Goal: Task Accomplishment & Management: Complete application form

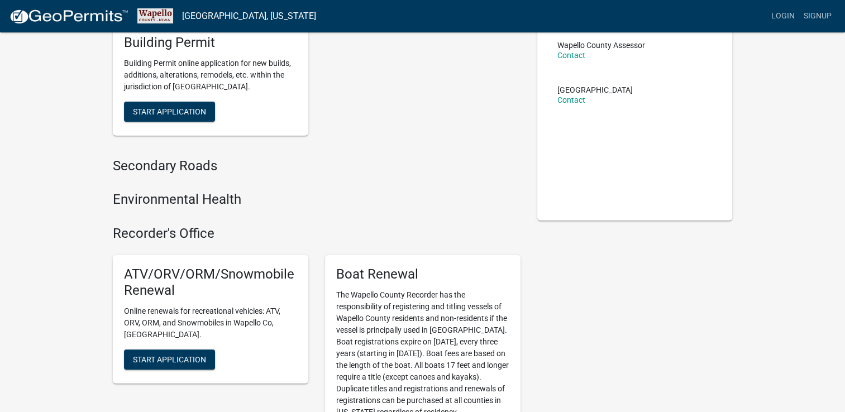
scroll to position [96, 0]
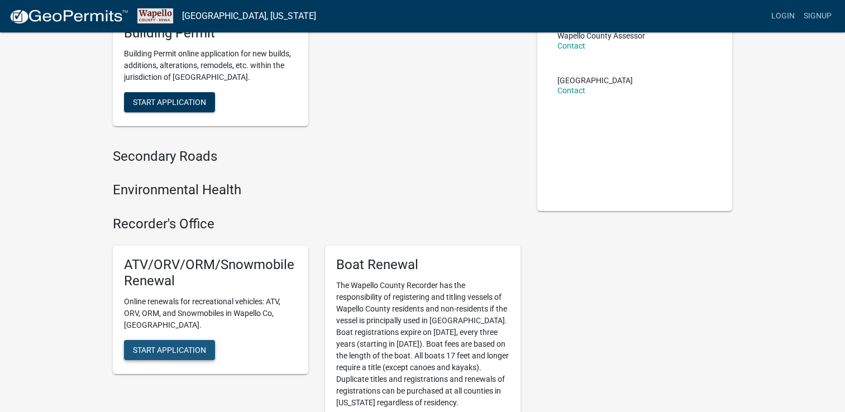
click at [189, 342] on button "Start Application" at bounding box center [169, 350] width 91 height 20
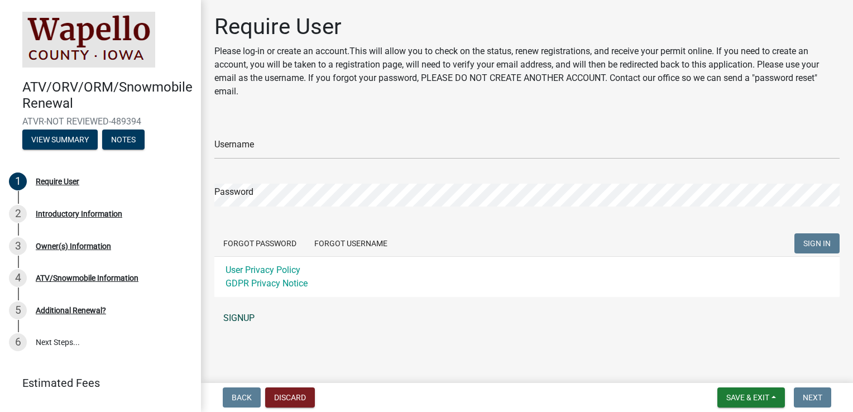
click at [241, 318] on link "SIGNUP" at bounding box center [527, 318] width 626 height 22
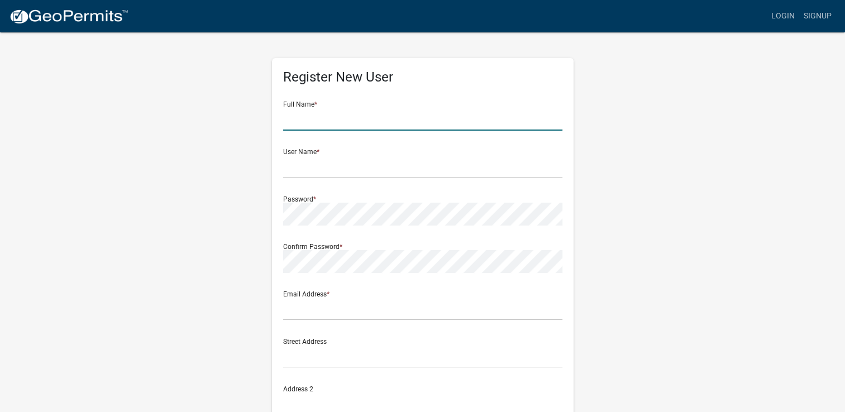
click at [312, 118] on input "text" at bounding box center [422, 119] width 279 height 23
type input "William steele"
click at [209, 161] on div "Register New User Full Name * William steele User Name * Password * Confirm Pas…" at bounding box center [422, 330] width 637 height 598
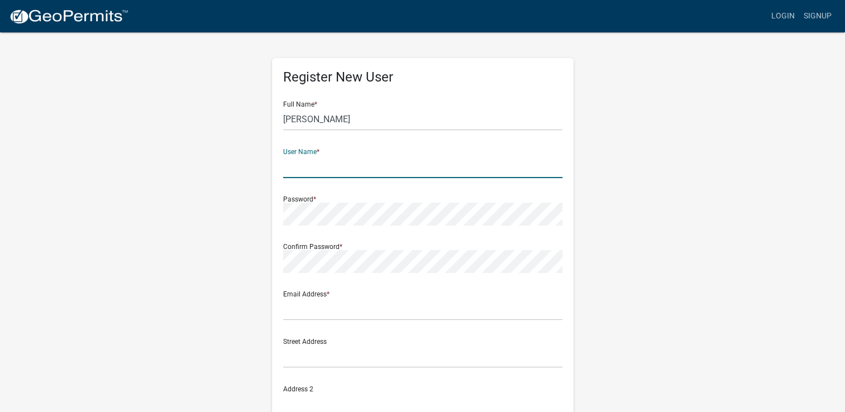
click at [297, 161] on input "text" at bounding box center [422, 166] width 279 height 23
type input "[EMAIL_ADDRESS][DOMAIN_NAME]"
type input "po box 292"
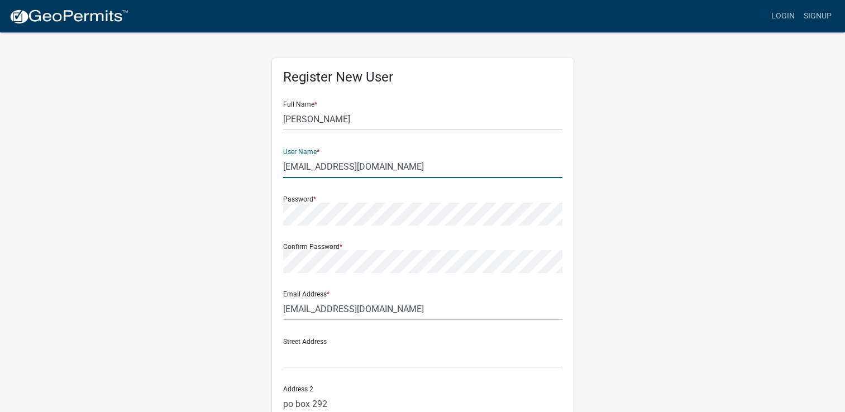
type input "agency"
type input "ia"
type input "52530"
type input "6417993680"
click at [632, 261] on div "Register New User Full Name * William steele User Name * fishback1970@yahoo.com…" at bounding box center [422, 330] width 637 height 598
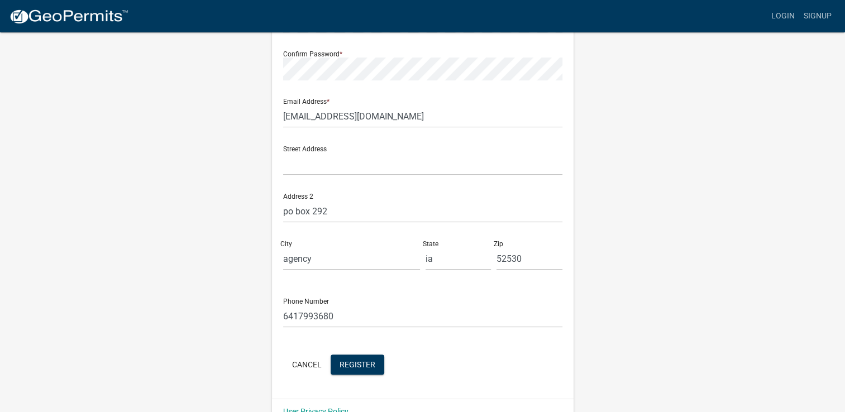
scroll to position [197, 0]
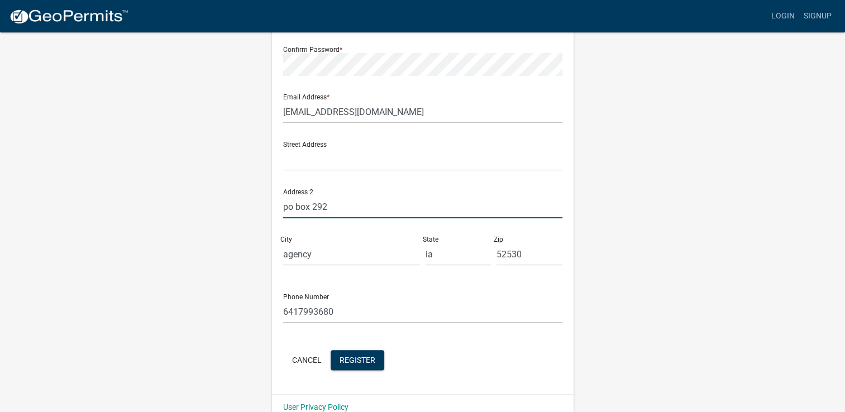
click at [342, 206] on input "po box 292" at bounding box center [422, 206] width 279 height 23
type input "po box 347"
click at [368, 362] on span "Register" at bounding box center [358, 359] width 36 height 9
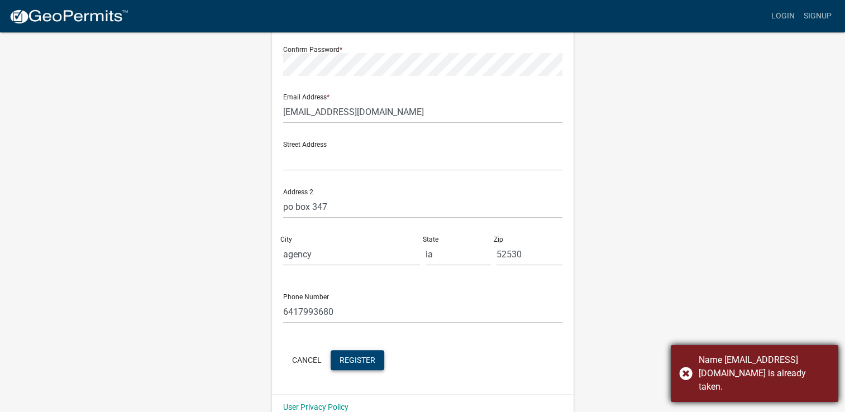
click at [684, 373] on div "Name fishback1970@yahoo.com is already taken." at bounding box center [755, 373] width 168 height 57
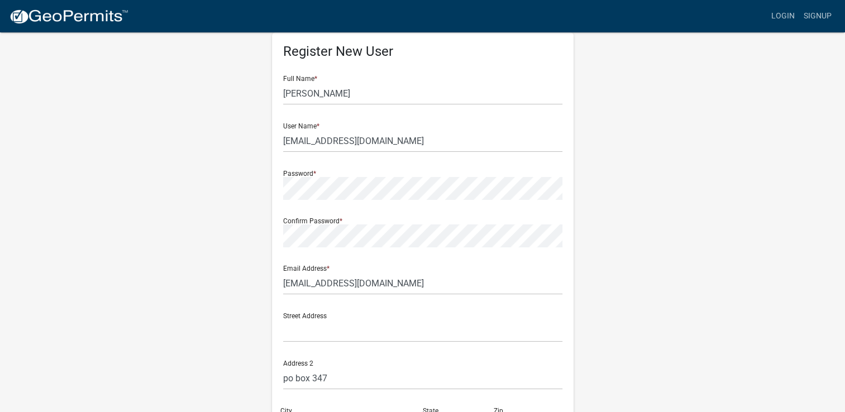
scroll to position [23, 0]
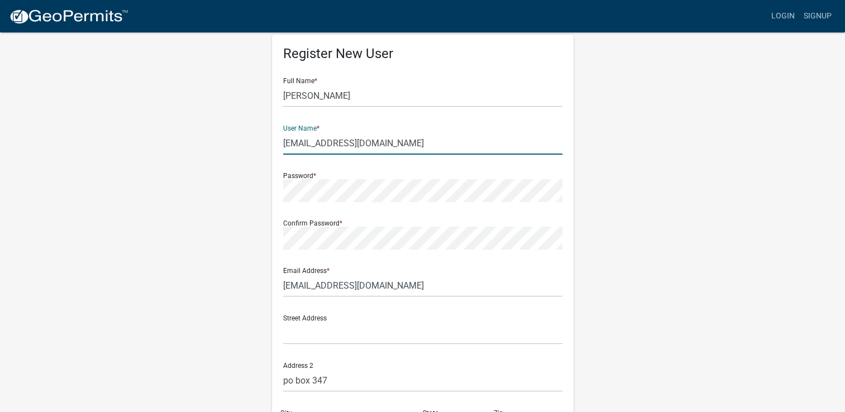
click at [393, 145] on input "[EMAIL_ADDRESS][DOMAIN_NAME]" at bounding box center [422, 143] width 279 height 23
type input "f"
type input "[PERSON_NAME]"
click at [223, 177] on div "Register New User Full Name * William steele User Name * fishback Password * Co…" at bounding box center [422, 307] width 637 height 598
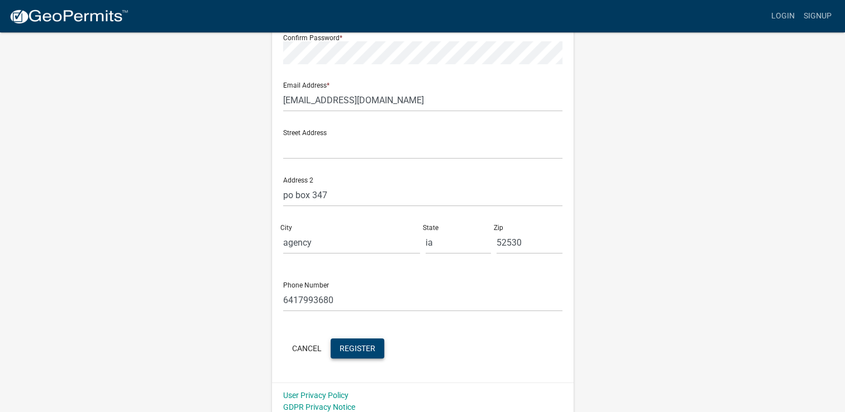
scroll to position [216, 0]
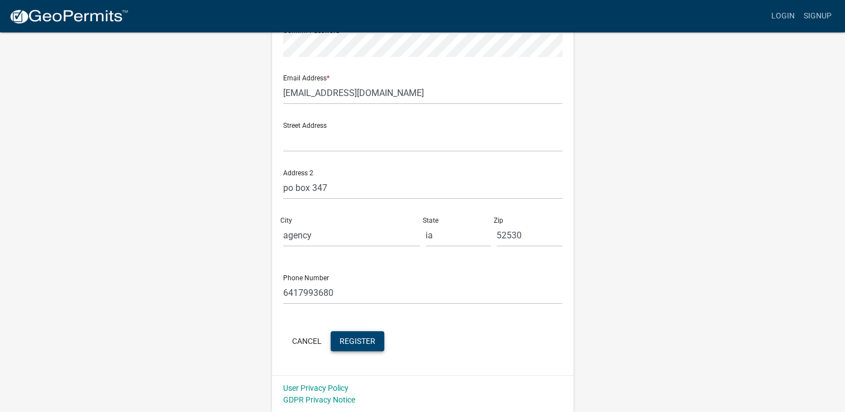
click at [345, 352] on div "Cancel Register" at bounding box center [422, 342] width 279 height 23
click at [351, 346] on button "Register" at bounding box center [358, 341] width 54 height 20
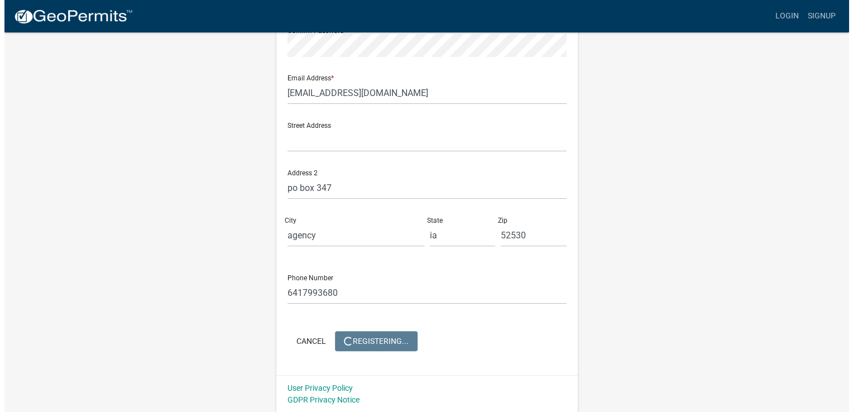
scroll to position [0, 0]
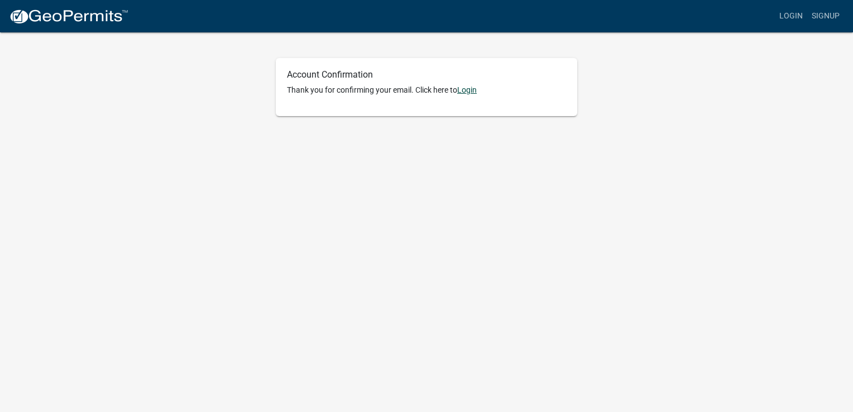
click at [464, 92] on link "Login" at bounding box center [467, 89] width 20 height 9
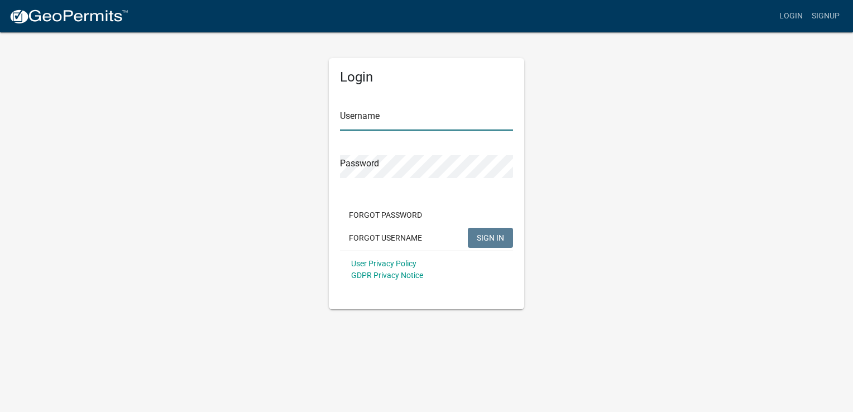
type input "[PERSON_NAME]"
click at [487, 241] on span "SIGN IN" at bounding box center [490, 237] width 27 height 9
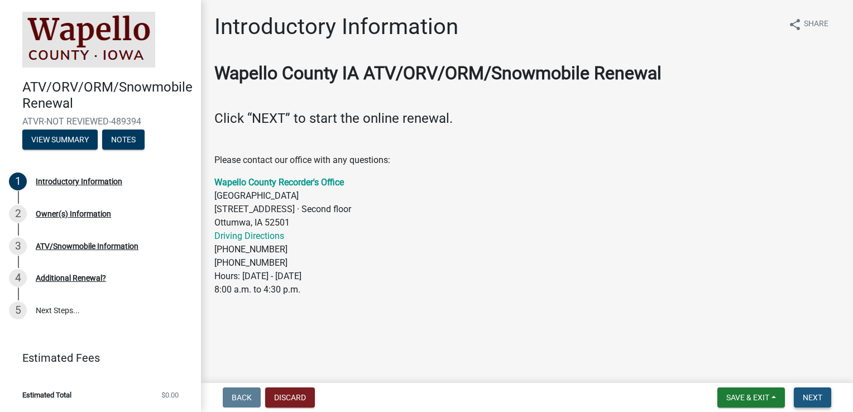
click at [808, 402] on span "Next" at bounding box center [813, 397] width 20 height 9
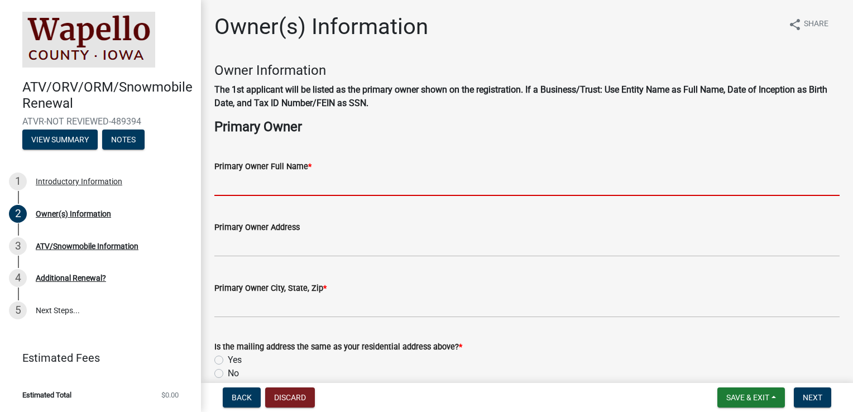
click at [273, 185] on input "Primary Owner Full Name *" at bounding box center [527, 184] width 626 height 23
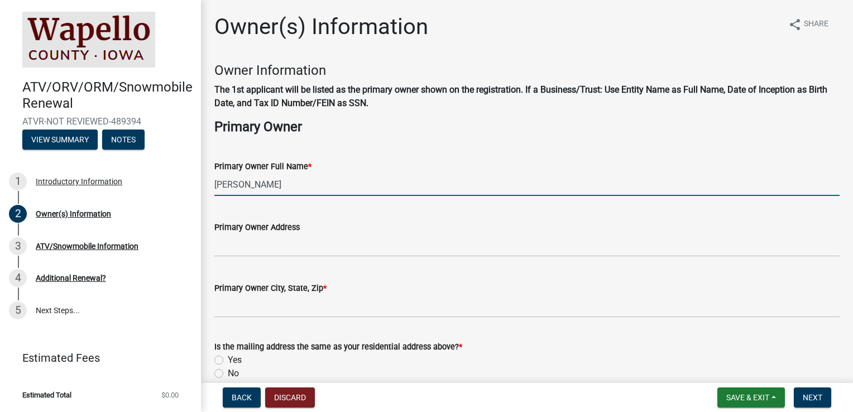
type input "[PERSON_NAME]"
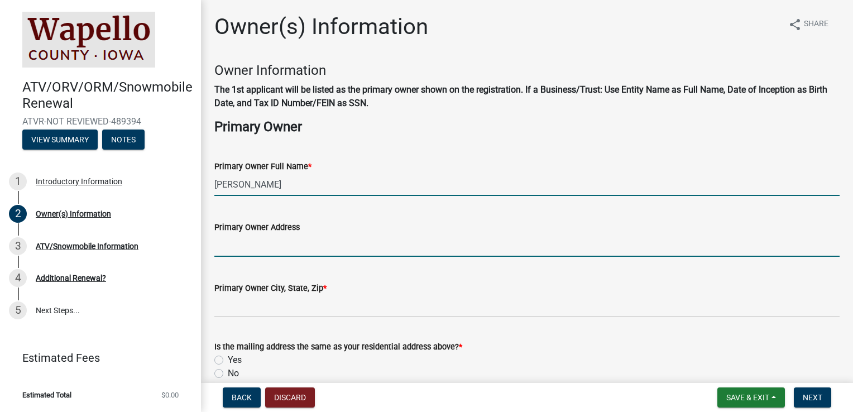
click at [221, 253] on input "Primary Owner Address" at bounding box center [527, 245] width 626 height 23
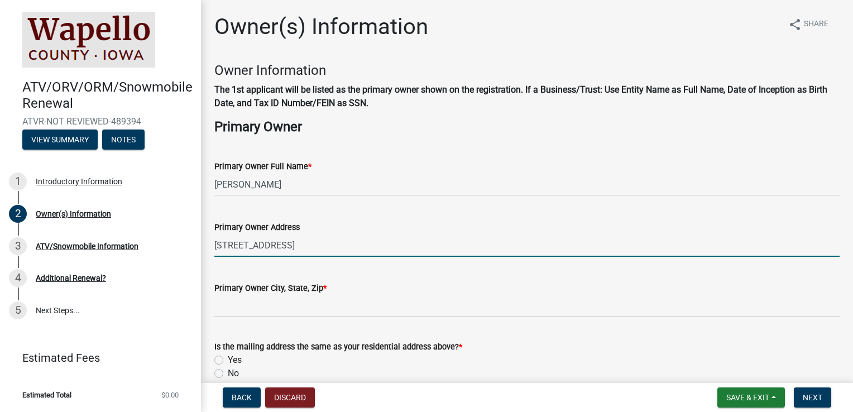
type input "[STREET_ADDRESS]"
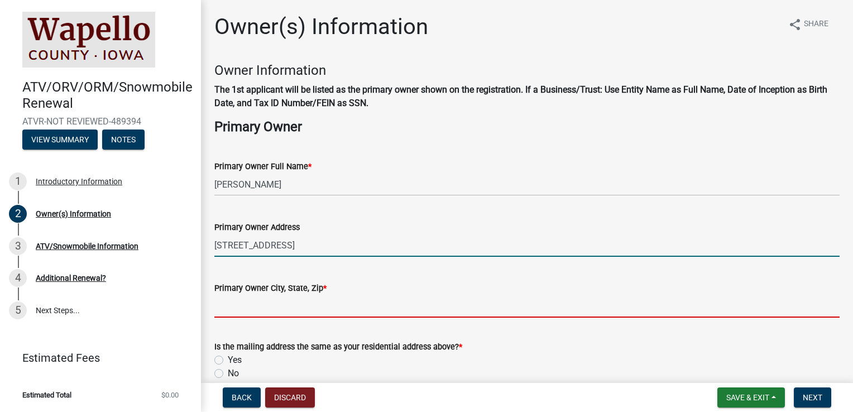
type input "agency"
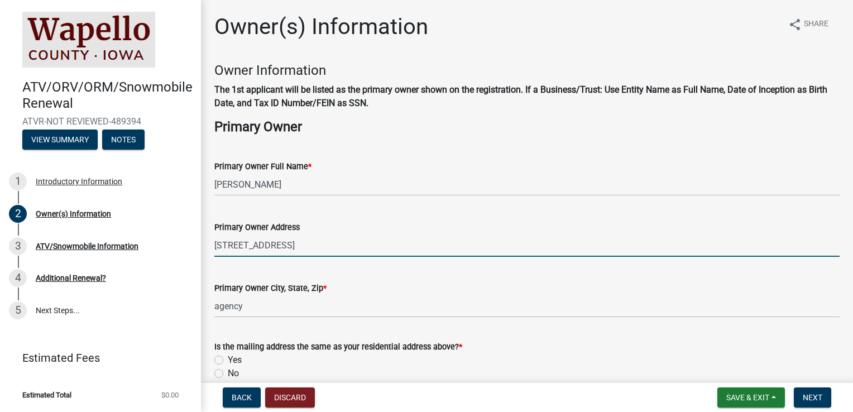
type input "6417993681"
type input "[EMAIL_ADDRESS][DOMAIN_NAME]"
type input "IA"
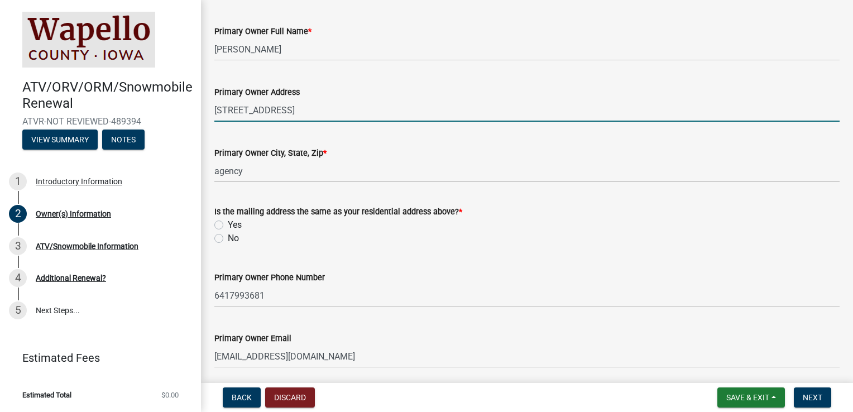
scroll to position [137, 0]
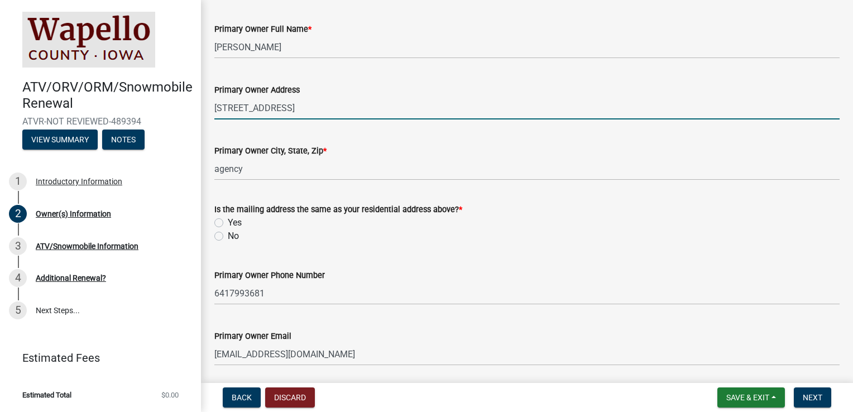
type input "[STREET_ADDRESS]"
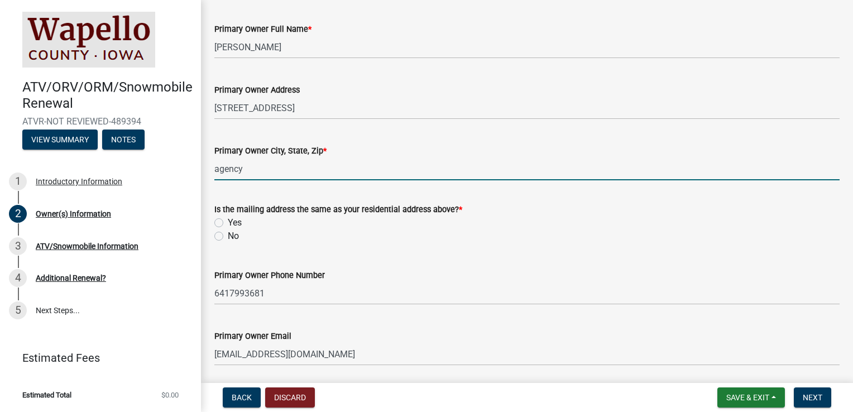
click at [244, 171] on input "agency" at bounding box center [527, 169] width 626 height 23
type input "agency ia 52530"
type input "[DATE]"
select select "10"
select select "2025"
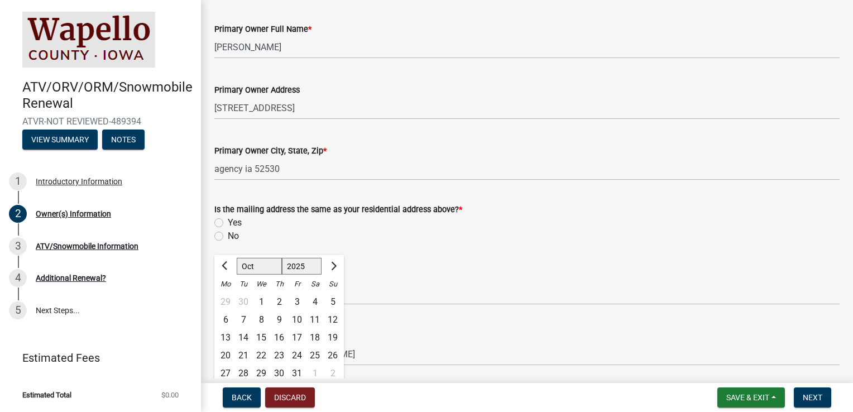
click at [228, 239] on label "No" at bounding box center [233, 236] width 11 height 13
click at [228, 237] on input "No" at bounding box center [231, 233] width 7 height 7
radio input "true"
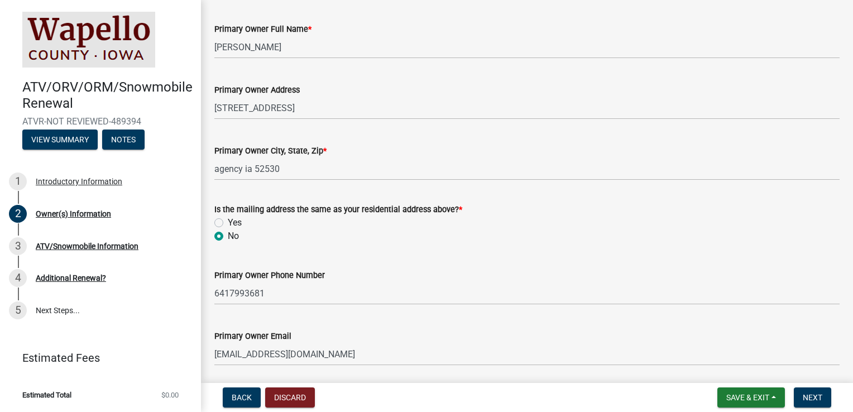
click at [228, 223] on label "Yes" at bounding box center [235, 222] width 14 height 13
click at [228, 223] on input "Yes" at bounding box center [231, 219] width 7 height 7
radio input "true"
click at [765, 401] on span "Save & Exit" at bounding box center [748, 397] width 43 height 9
click at [741, 370] on button "Save & Exit" at bounding box center [740, 368] width 89 height 27
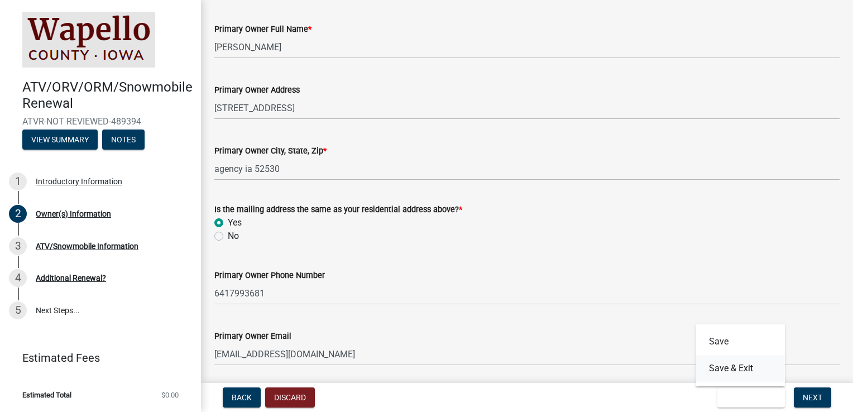
scroll to position [0, 0]
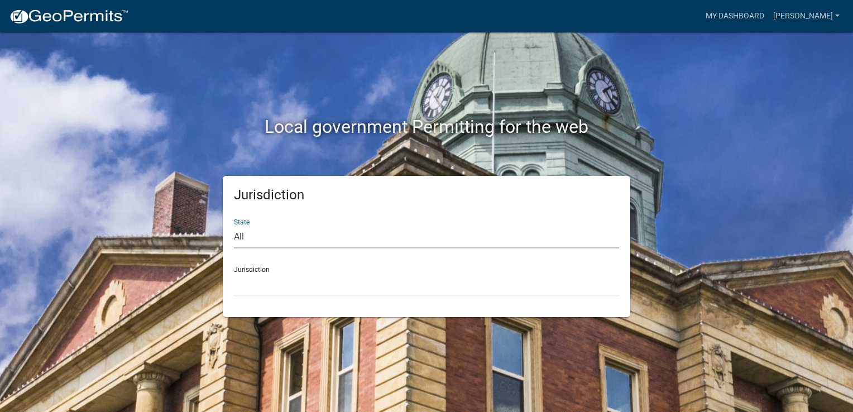
click at [265, 234] on select "All [US_STATE] [US_STATE] [US_STATE] [US_STATE] [US_STATE] [US_STATE] [US_STATE…" at bounding box center [426, 237] width 385 height 23
select select "[US_STATE]"
click at [234, 226] on select "All [US_STATE] [US_STATE] [US_STATE] [US_STATE] [US_STATE] [US_STATE] [US_STATE…" at bounding box center [426, 237] width 385 height 23
click at [249, 282] on select "[GEOGRAPHIC_DATA], [US_STATE] [GEOGRAPHIC_DATA], [US_STATE] [GEOGRAPHIC_DATA], …" at bounding box center [426, 284] width 385 height 23
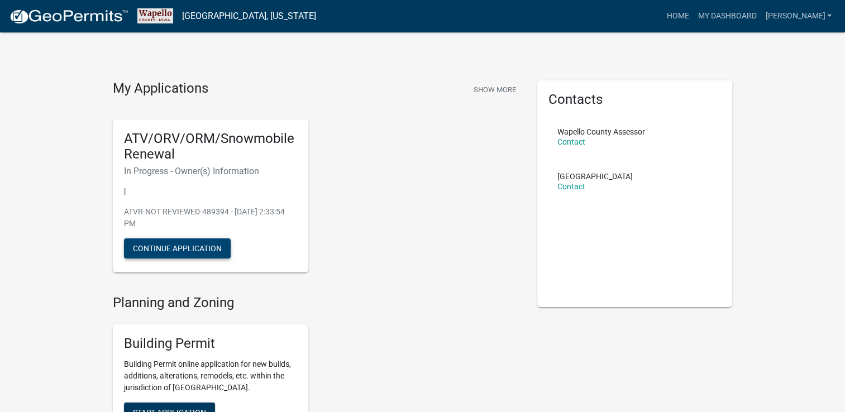
click at [218, 250] on button "Continue Application" at bounding box center [177, 249] width 107 height 20
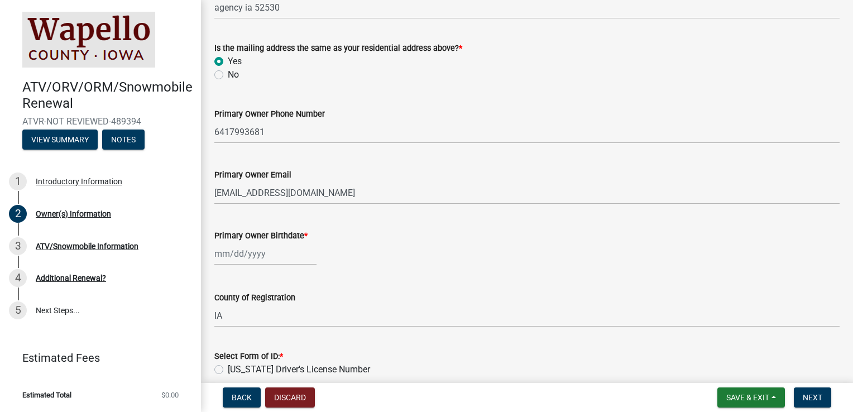
scroll to position [365, 0]
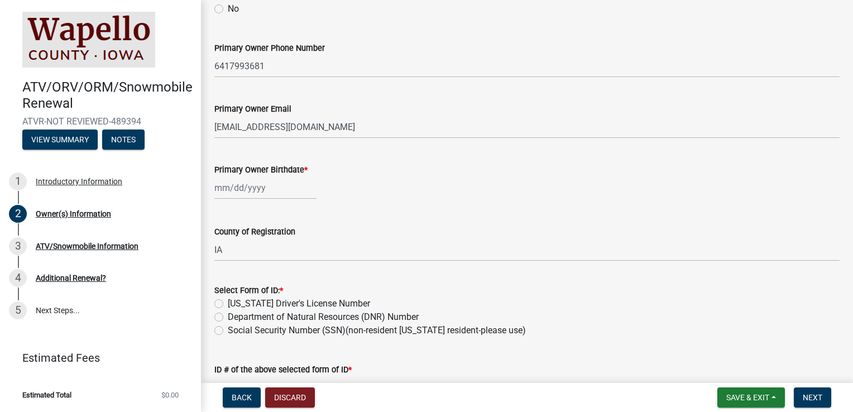
click at [221, 188] on div at bounding box center [265, 188] width 102 height 23
select select "10"
select select "2025"
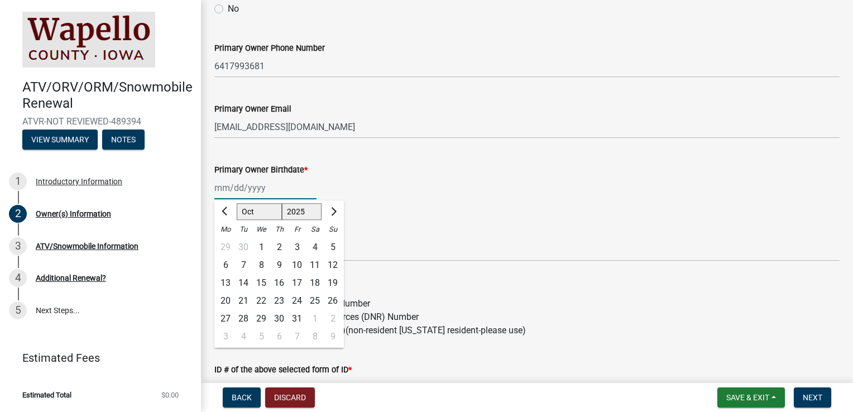
click at [220, 188] on input "Primary Owner Birthdate *" at bounding box center [265, 188] width 102 height 23
type input "09061970"
click at [413, 180] on div "09061970 Jan Feb Mar Apr May Jun [DATE] Aug Sep Oct Nov [DATE] 1526 1527 1528 1…" at bounding box center [527, 188] width 626 height 23
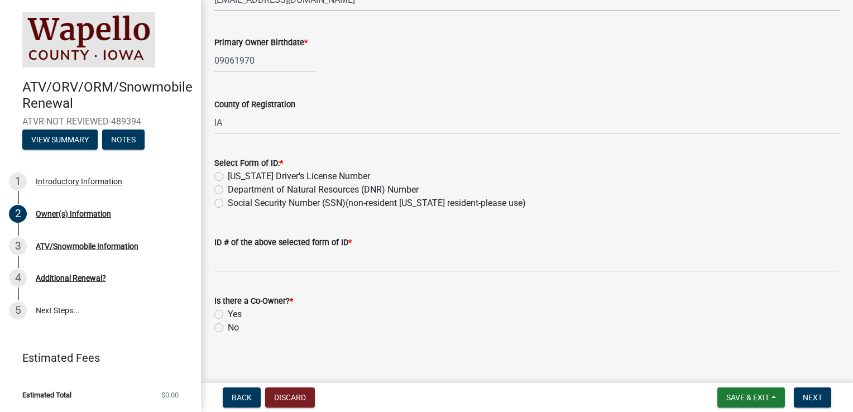
scroll to position [494, 0]
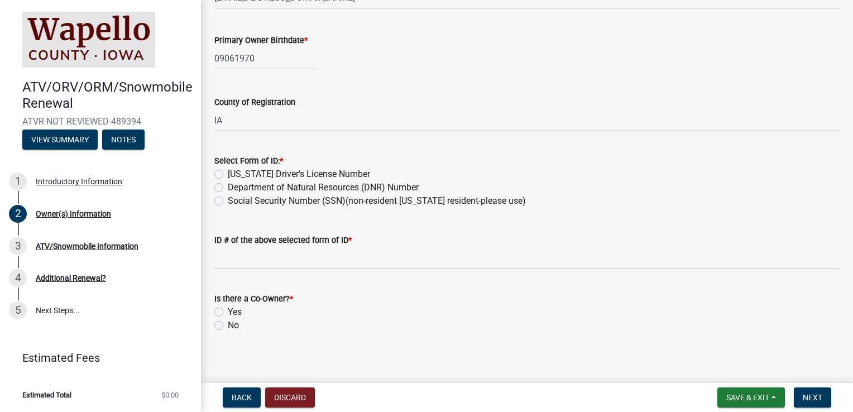
click at [228, 202] on label "Social Security Number (SSN)(non-resident [US_STATE] resident-please use)" at bounding box center [377, 200] width 298 height 13
click at [228, 202] on input "Social Security Number (SSN)(non-resident [US_STATE] resident-please use)" at bounding box center [231, 197] width 7 height 7
radio input "true"
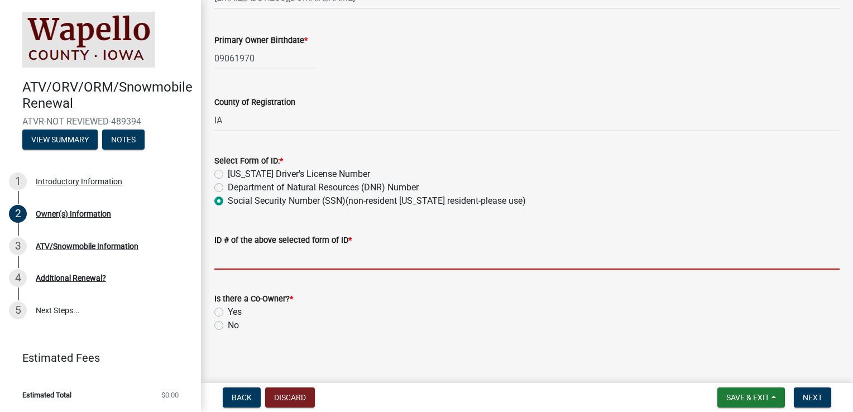
click at [257, 256] on input "ID # of the above selected form of ID *" at bounding box center [527, 258] width 626 height 23
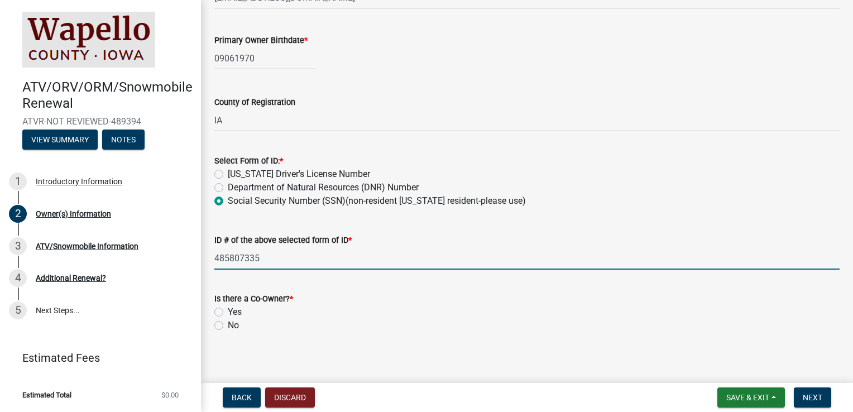
type input "485807335"
click at [228, 326] on label "No" at bounding box center [233, 325] width 11 height 13
click at [228, 326] on input "No" at bounding box center [231, 322] width 7 height 7
radio input "true"
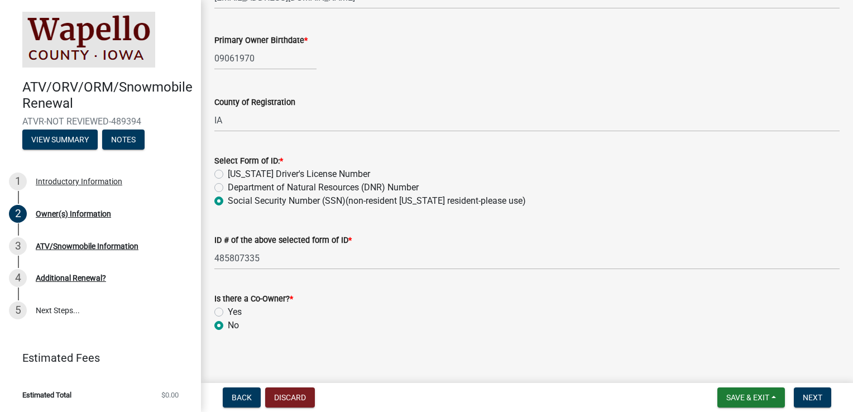
scroll to position [501, 0]
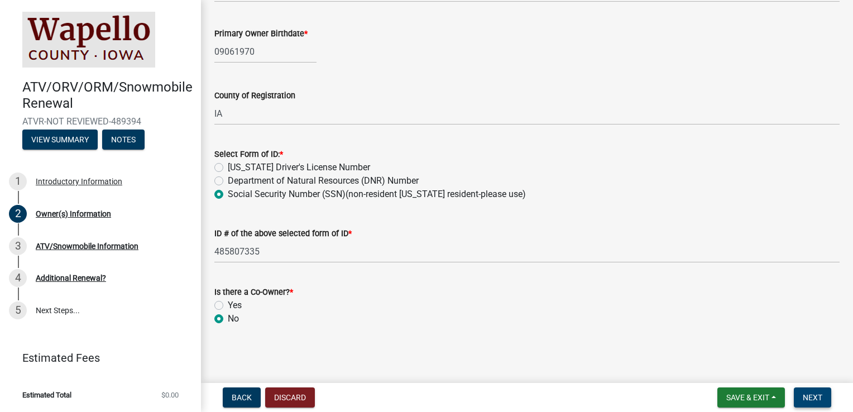
click at [822, 399] on span "Next" at bounding box center [813, 397] width 20 height 9
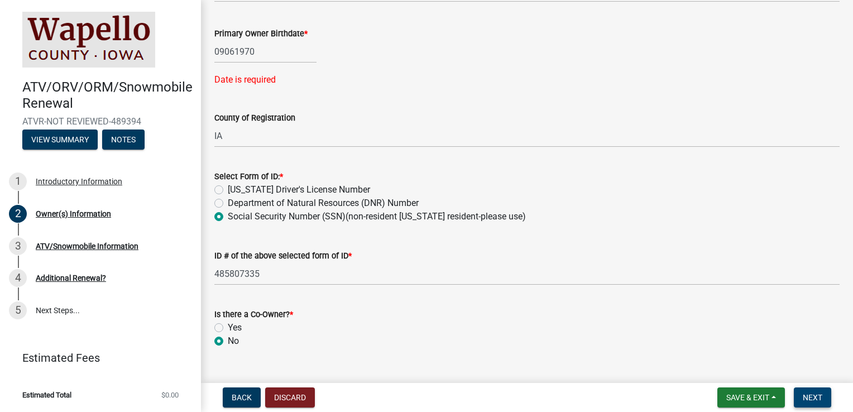
scroll to position [523, 0]
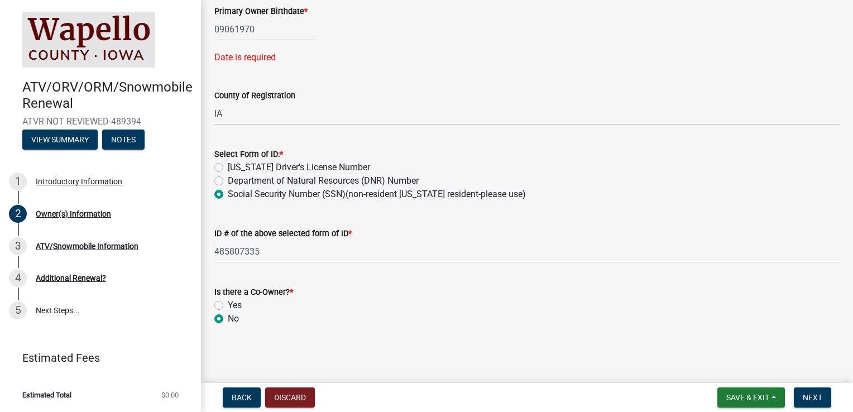
click at [256, 59] on div "Date is required" at bounding box center [527, 57] width 626 height 13
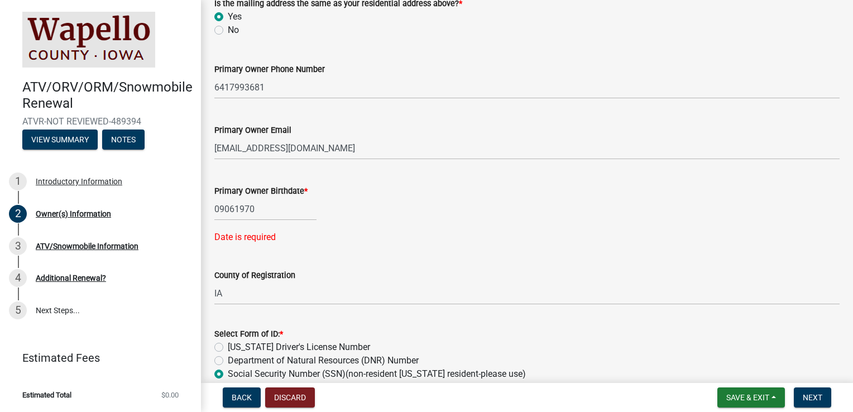
scroll to position [341, 0]
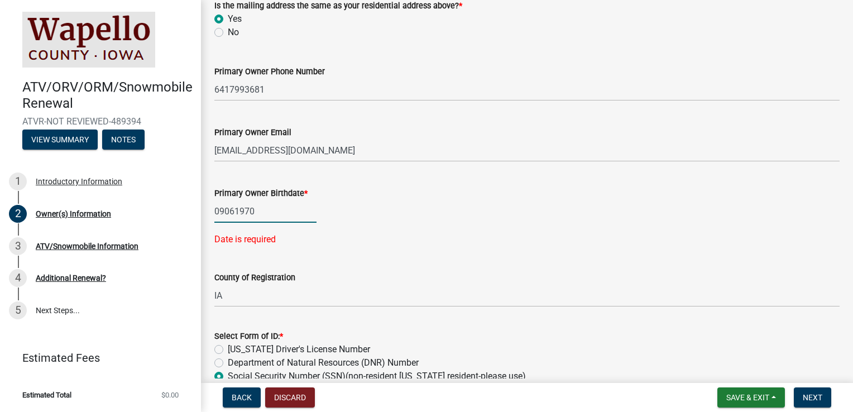
click at [269, 209] on div "09061970" at bounding box center [265, 211] width 102 height 23
select select "10"
select select "2025"
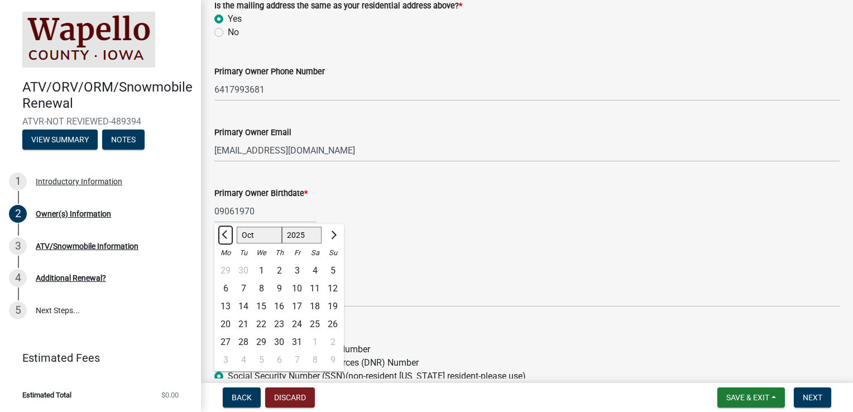
click at [228, 233] on span "Previous month" at bounding box center [226, 235] width 8 height 8
select select "9"
click at [311, 274] on div "6" at bounding box center [315, 271] width 18 height 18
type input "[DATE]"
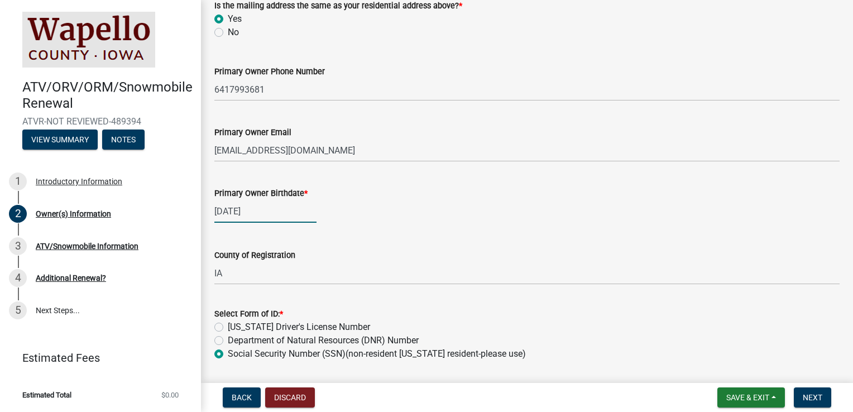
click at [270, 207] on div "[DATE]" at bounding box center [265, 211] width 102 height 23
select select "9"
select select "2025"
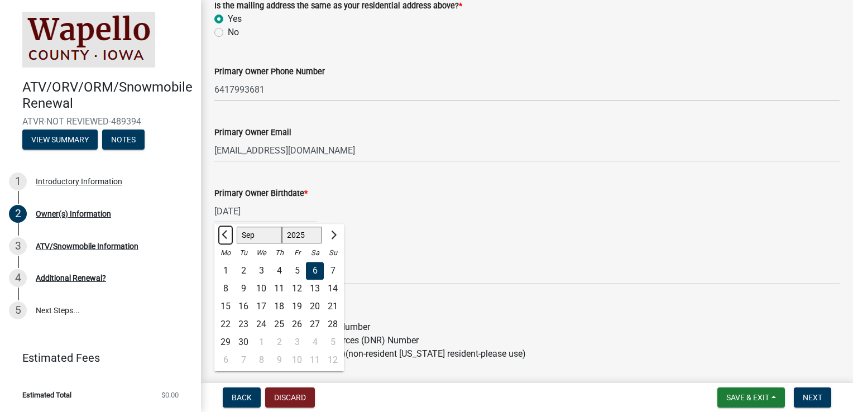
click at [223, 231] on button "Previous month" at bounding box center [225, 235] width 13 height 18
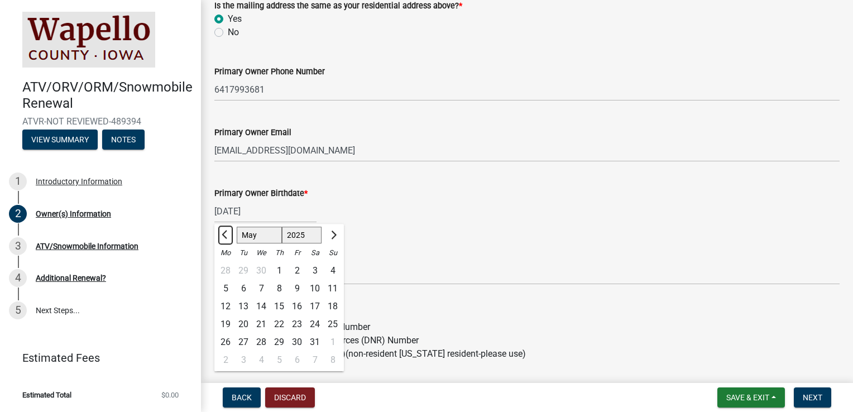
select select "4"
click at [266, 211] on input "[DATE]" at bounding box center [265, 211] width 102 height 23
type input "[DATE]"
click at [394, 225] on wm-data-entity-input "Primary Owner Birthdate * [DEMOGRAPHIC_DATA] [PERSON_NAME] Apr May Jun [DATE] A…" at bounding box center [527, 202] width 626 height 62
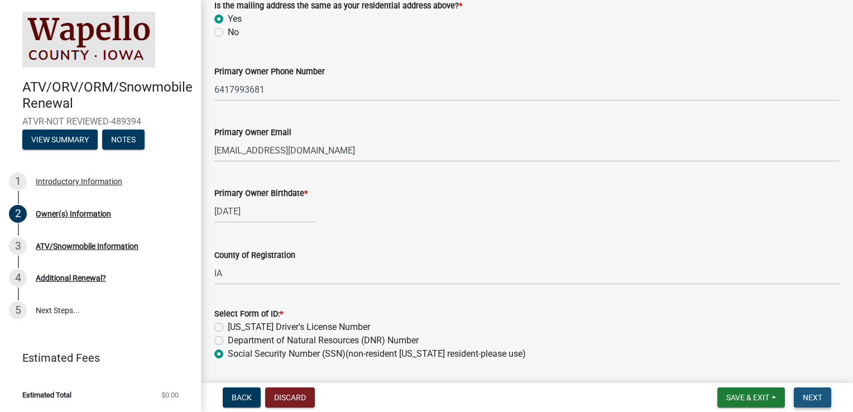
click at [808, 401] on span "Next" at bounding box center [813, 397] width 20 height 9
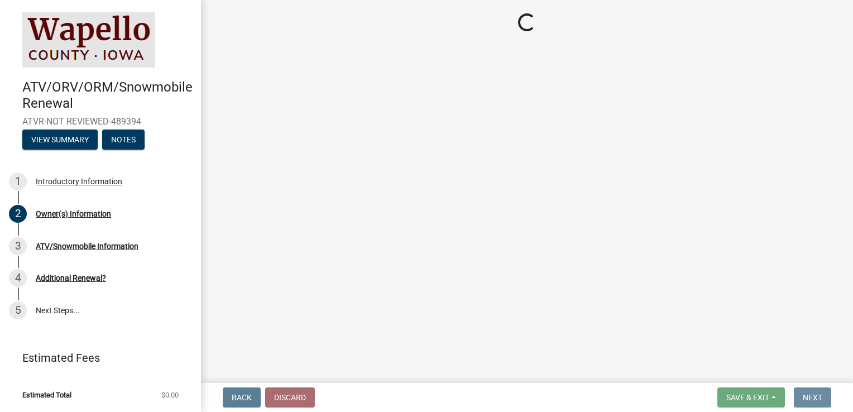
scroll to position [0, 0]
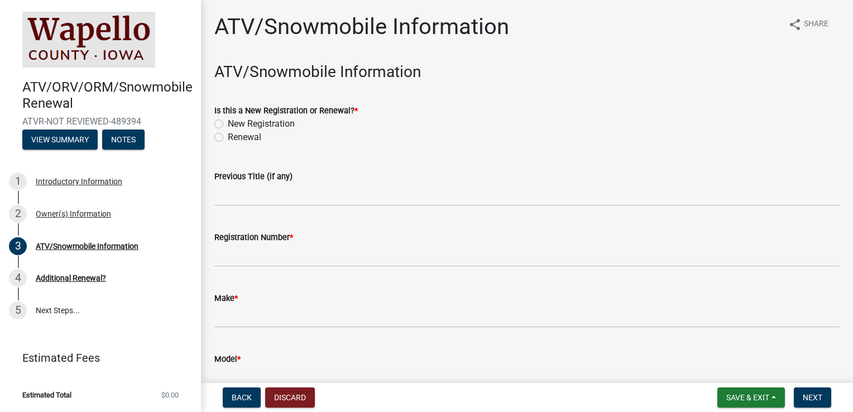
click at [228, 139] on label "Renewal" at bounding box center [245, 137] width 34 height 13
click at [228, 138] on input "Renewal" at bounding box center [231, 134] width 7 height 7
radio input "true"
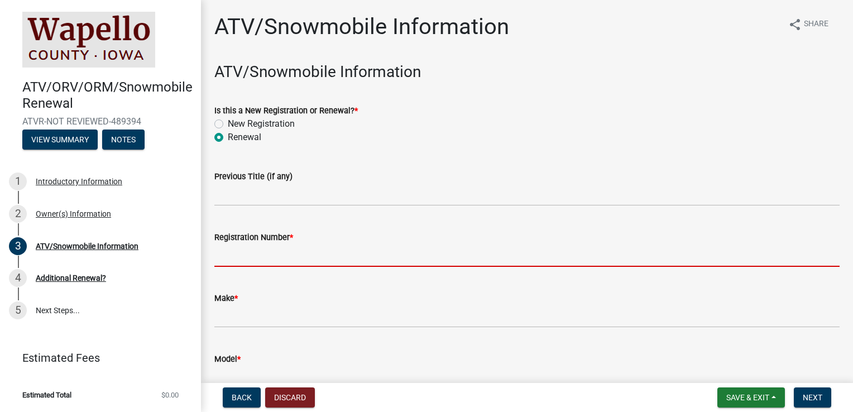
click at [293, 256] on input "Registration Number *" at bounding box center [527, 255] width 626 height 23
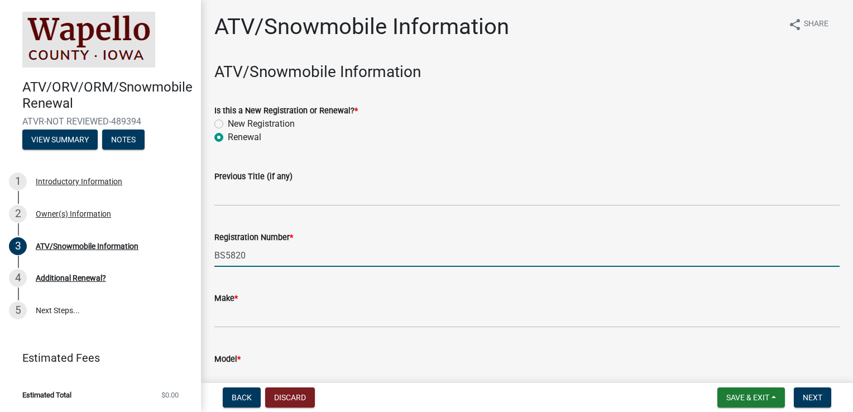
type input "BS5820"
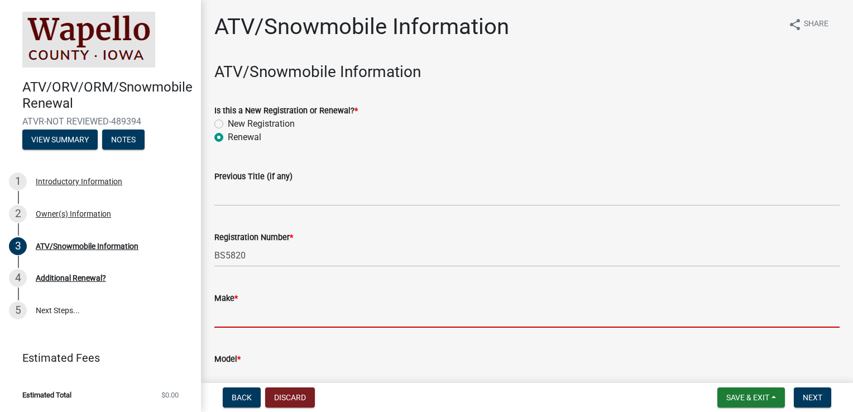
click at [250, 306] on input "Make *" at bounding box center [527, 316] width 626 height 23
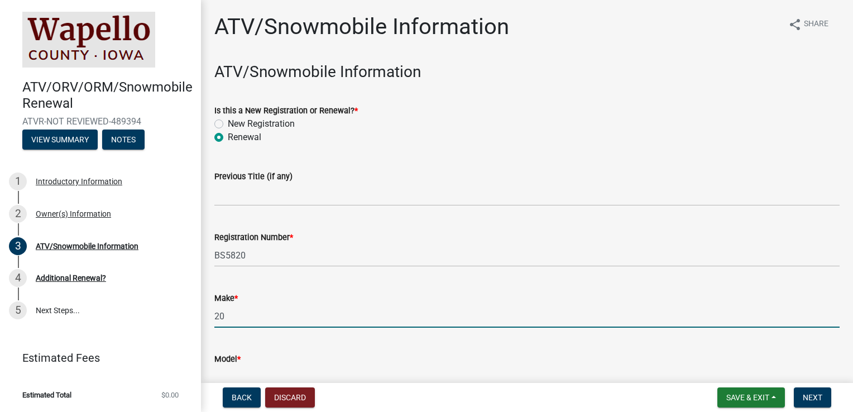
type input "2"
type input "POLARIS"
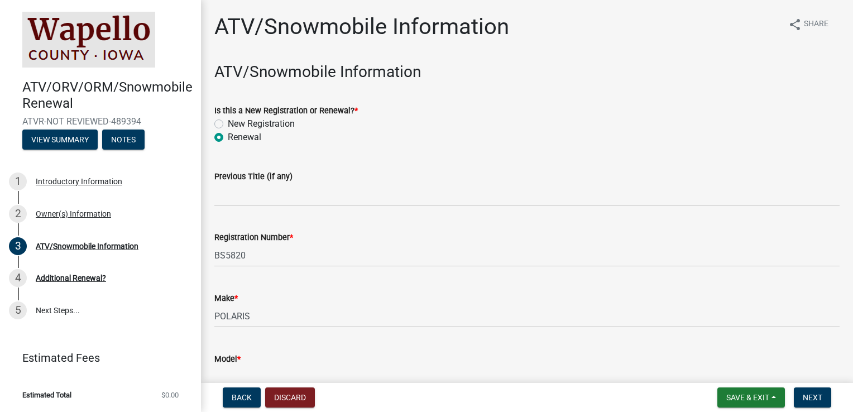
click at [253, 354] on div "Model *" at bounding box center [527, 358] width 626 height 13
click at [253, 363] on div "Model *" at bounding box center [527, 358] width 626 height 13
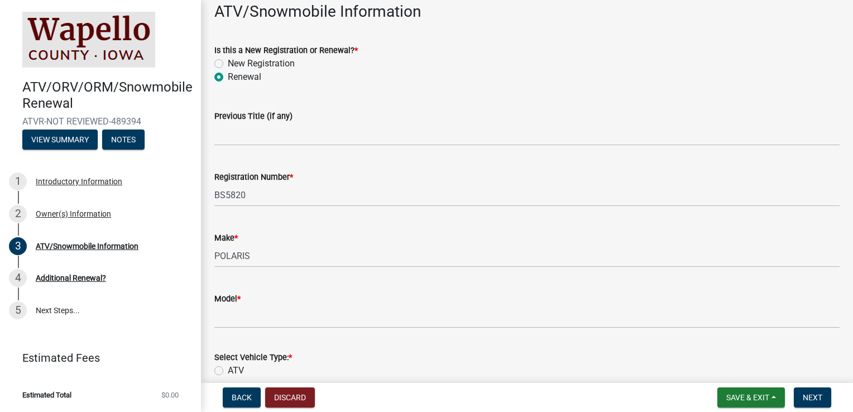
scroll to position [116, 0]
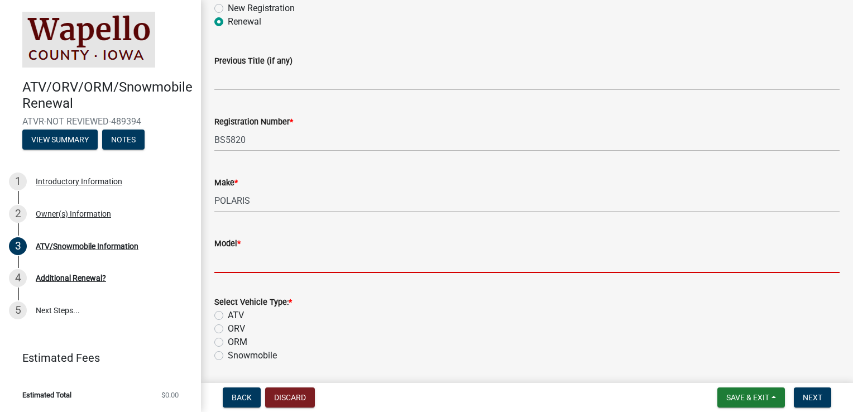
click at [252, 264] on input "Model *" at bounding box center [527, 261] width 626 height 23
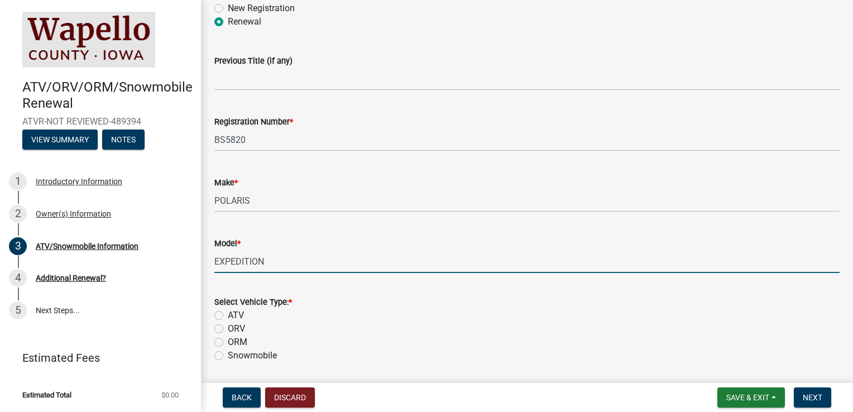
type input "EXPEDITION"
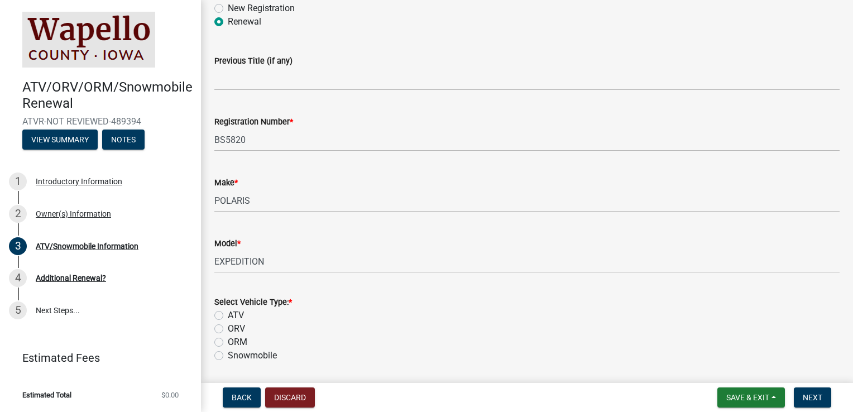
click at [228, 316] on label "ATV" at bounding box center [236, 315] width 16 height 13
click at [228, 316] on input "ATV" at bounding box center [231, 312] width 7 height 7
radio input "true"
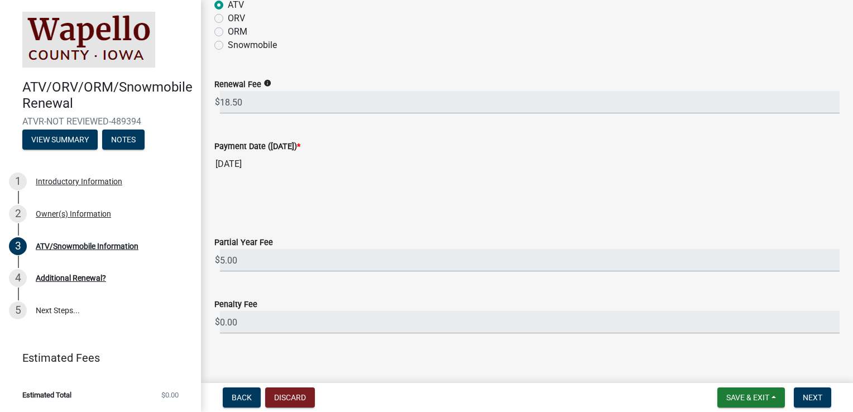
scroll to position [427, 0]
click at [237, 258] on input "5.00" at bounding box center [530, 260] width 620 height 23
click at [436, 171] on input "[DATE]" at bounding box center [527, 163] width 626 height 22
